Goal: Task Accomplishment & Management: Complete application form

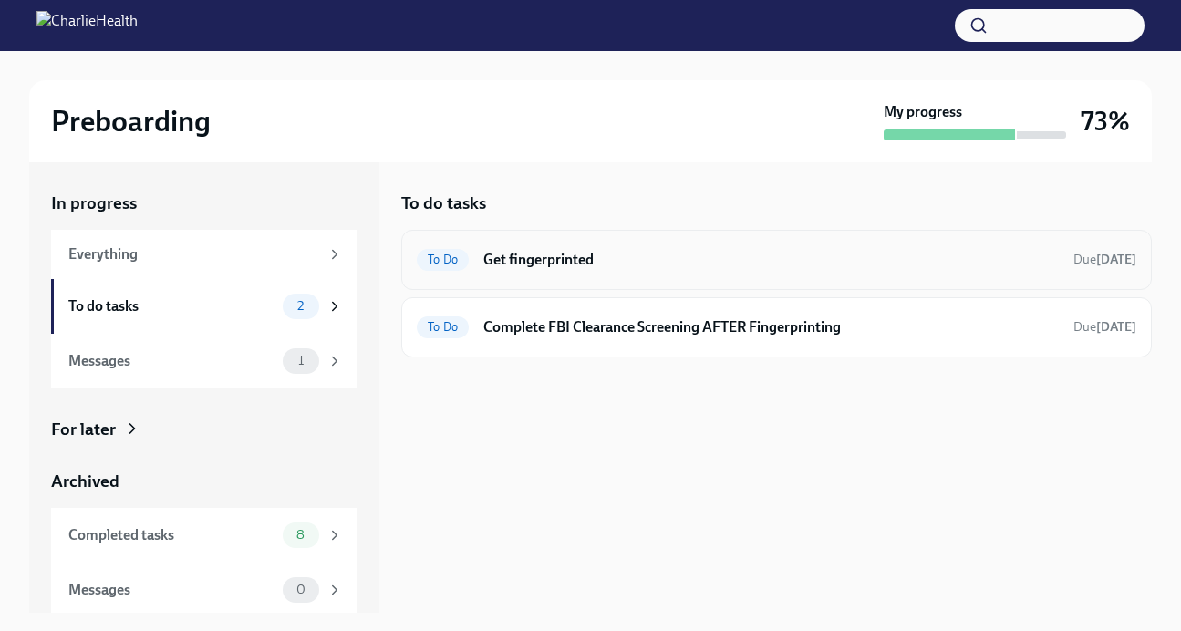
click at [603, 248] on div "To Do Get fingerprinted Due [DATE]" at bounding box center [776, 259] width 719 height 29
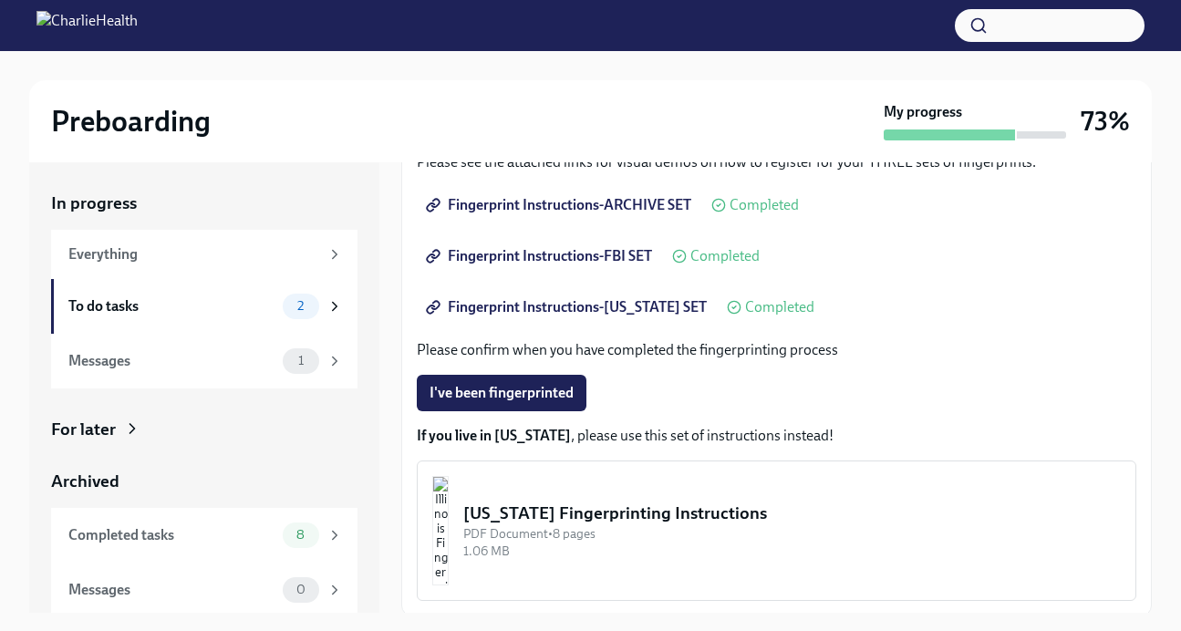
scroll to position [359, 0]
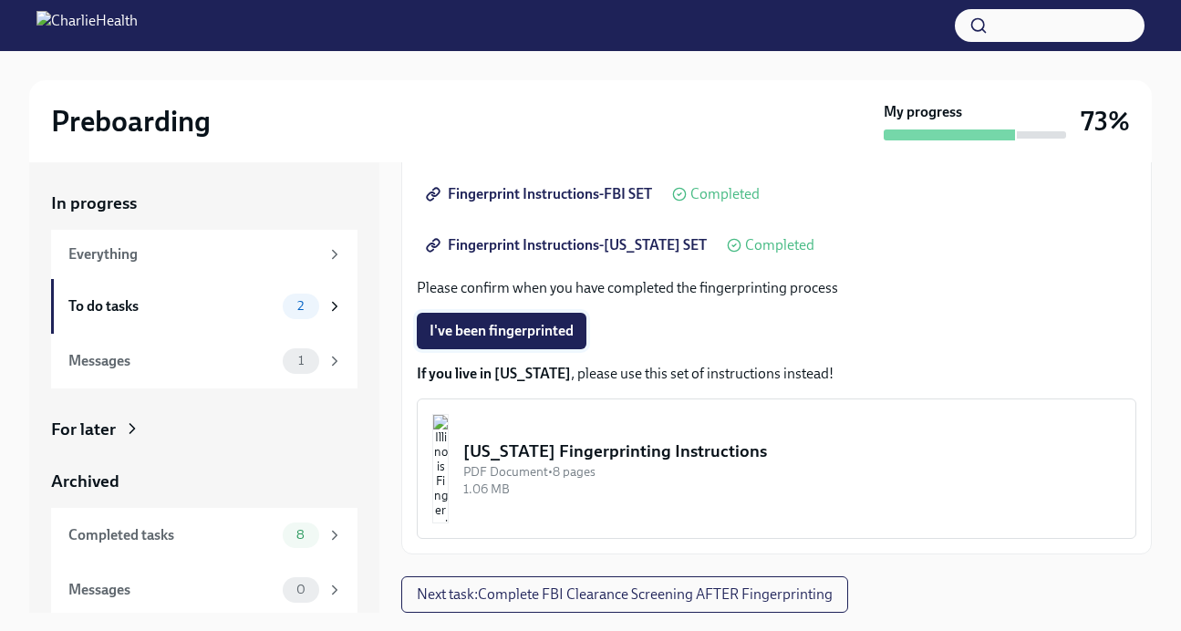
click at [530, 336] on span "I've been fingerprinted" at bounding box center [501, 331] width 144 height 18
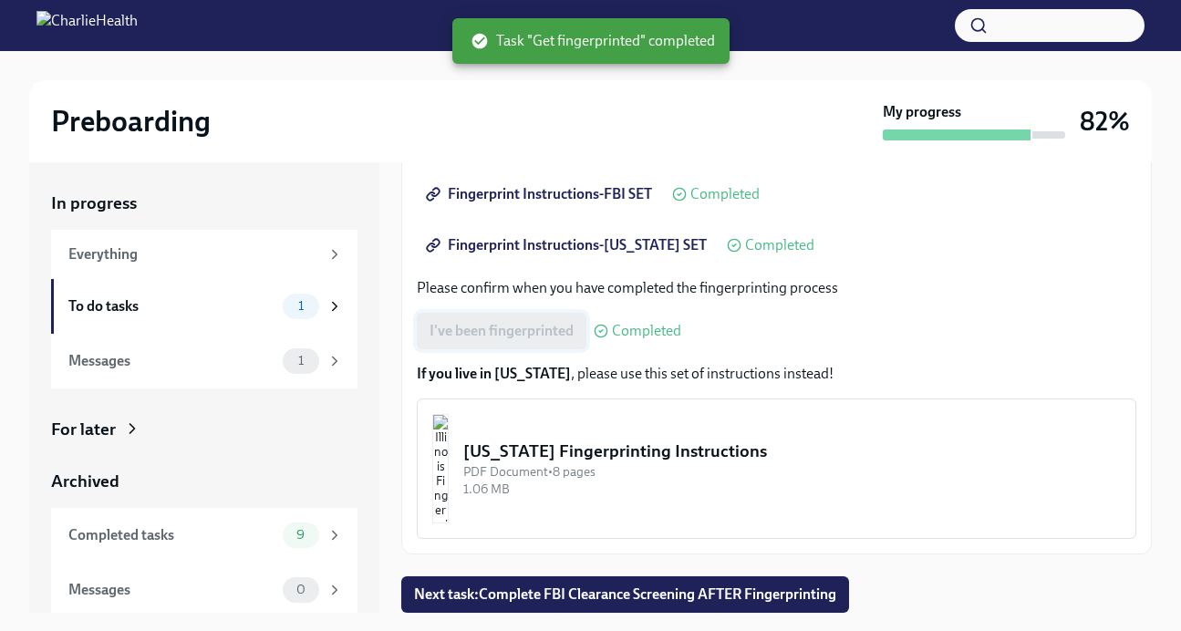
scroll to position [33, 0]
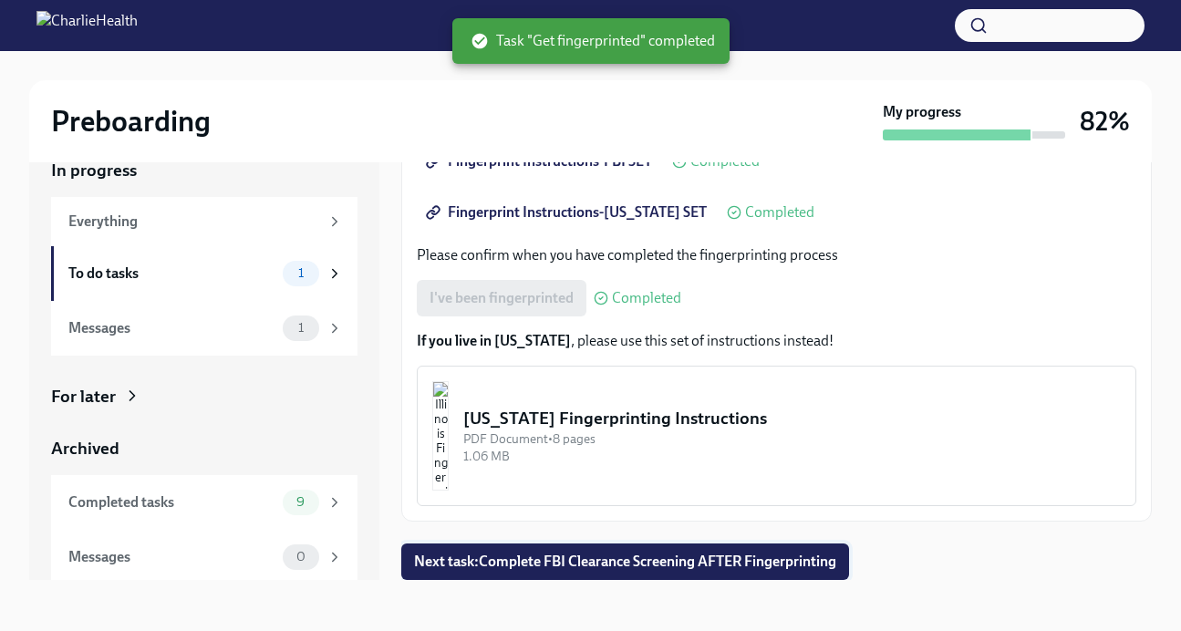
click at [524, 578] on button "Next task : Complete FBI Clearance Screening AFTER Fingerprinting" at bounding box center [625, 561] width 448 height 36
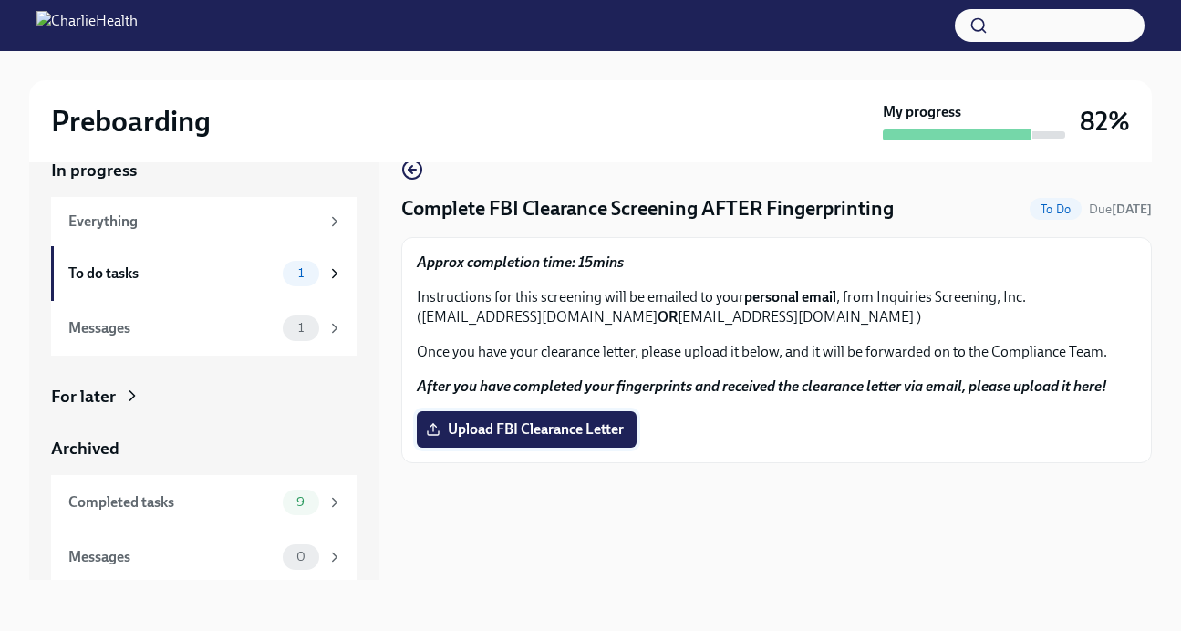
click at [483, 434] on span "Upload FBI Clearance Letter" at bounding box center [526, 429] width 194 height 18
click at [0, 0] on input "Upload FBI Clearance Letter" at bounding box center [0, 0] width 0 height 0
click at [1045, 208] on span "Done" at bounding box center [1056, 209] width 50 height 14
click at [231, 284] on div "To do tasks 0" at bounding box center [205, 274] width 274 height 26
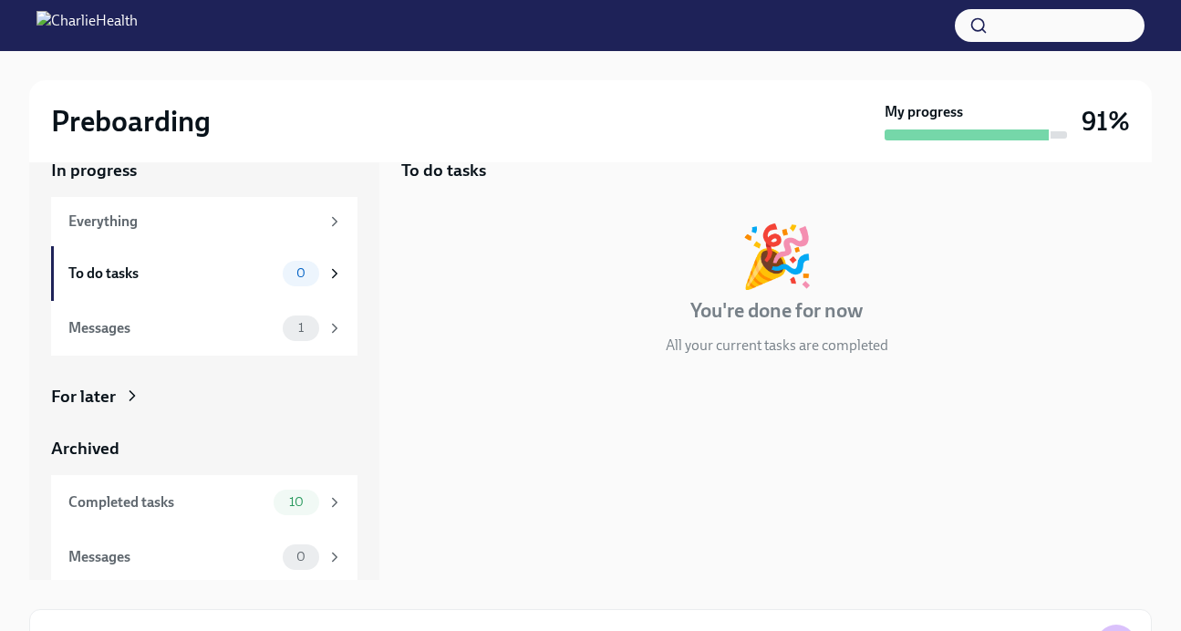
click at [231, 284] on div "To do tasks 0" at bounding box center [205, 274] width 274 height 26
click at [221, 328] on div "Messages" at bounding box center [171, 328] width 207 height 20
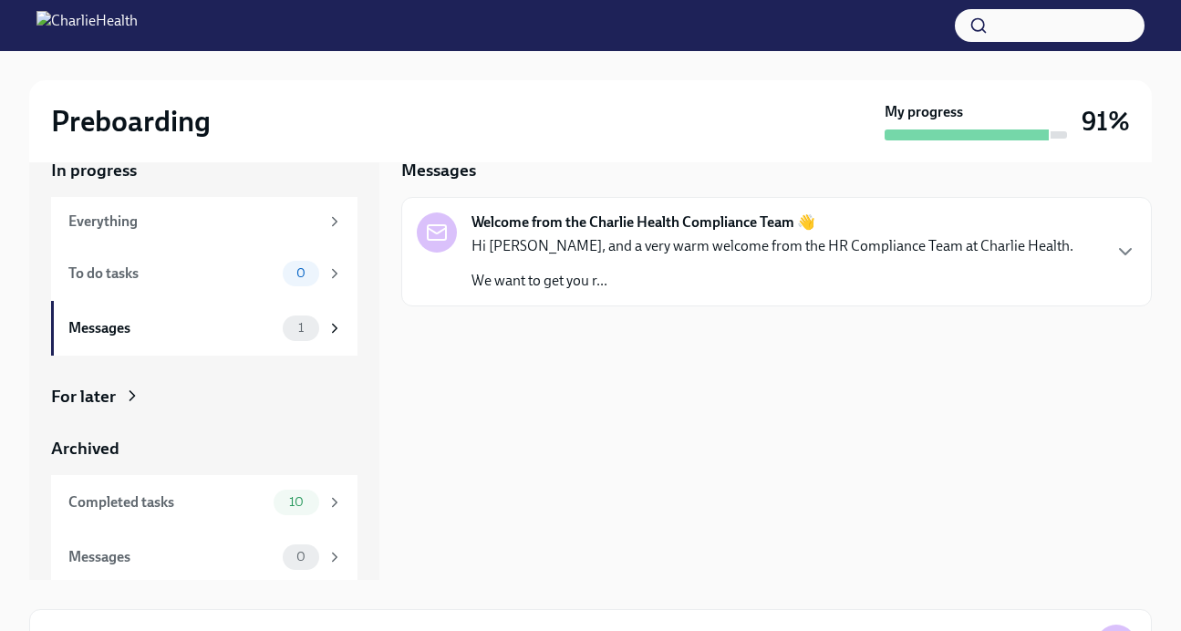
click at [666, 246] on p "Hi [PERSON_NAME], and a very warm welcome from the HR Compliance Team at Charli…" at bounding box center [772, 246] width 602 height 20
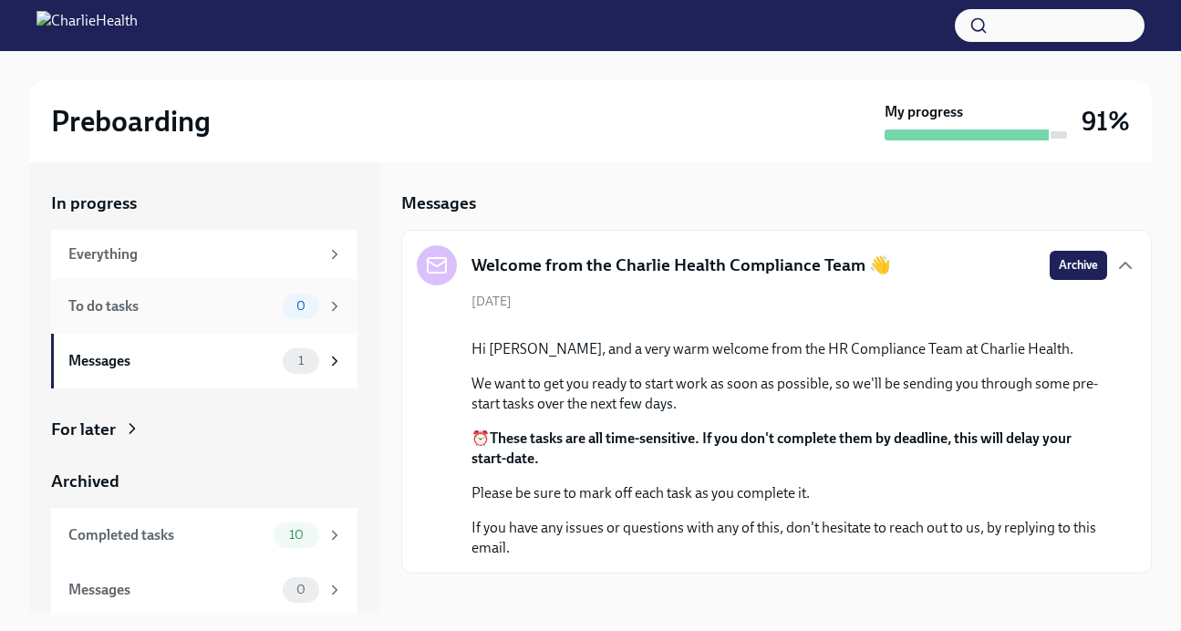
click at [127, 297] on div "To do tasks" at bounding box center [171, 306] width 207 height 20
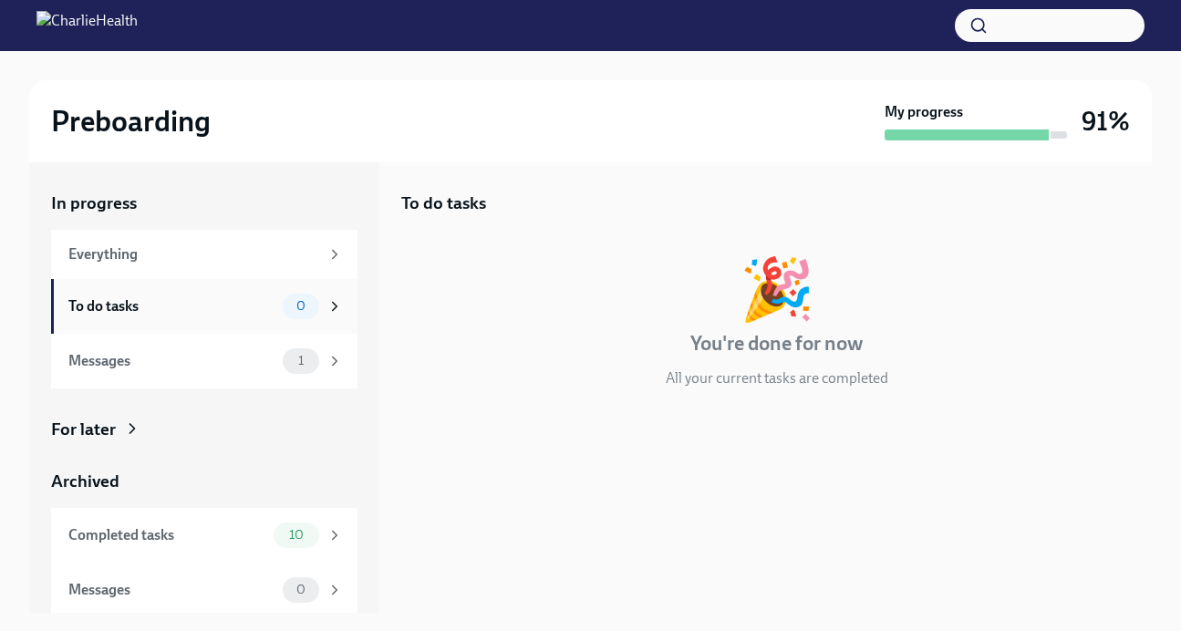
click at [127, 297] on div "To do tasks" at bounding box center [171, 306] width 207 height 20
